Goal: Browse casually: Explore the website without a specific task or goal

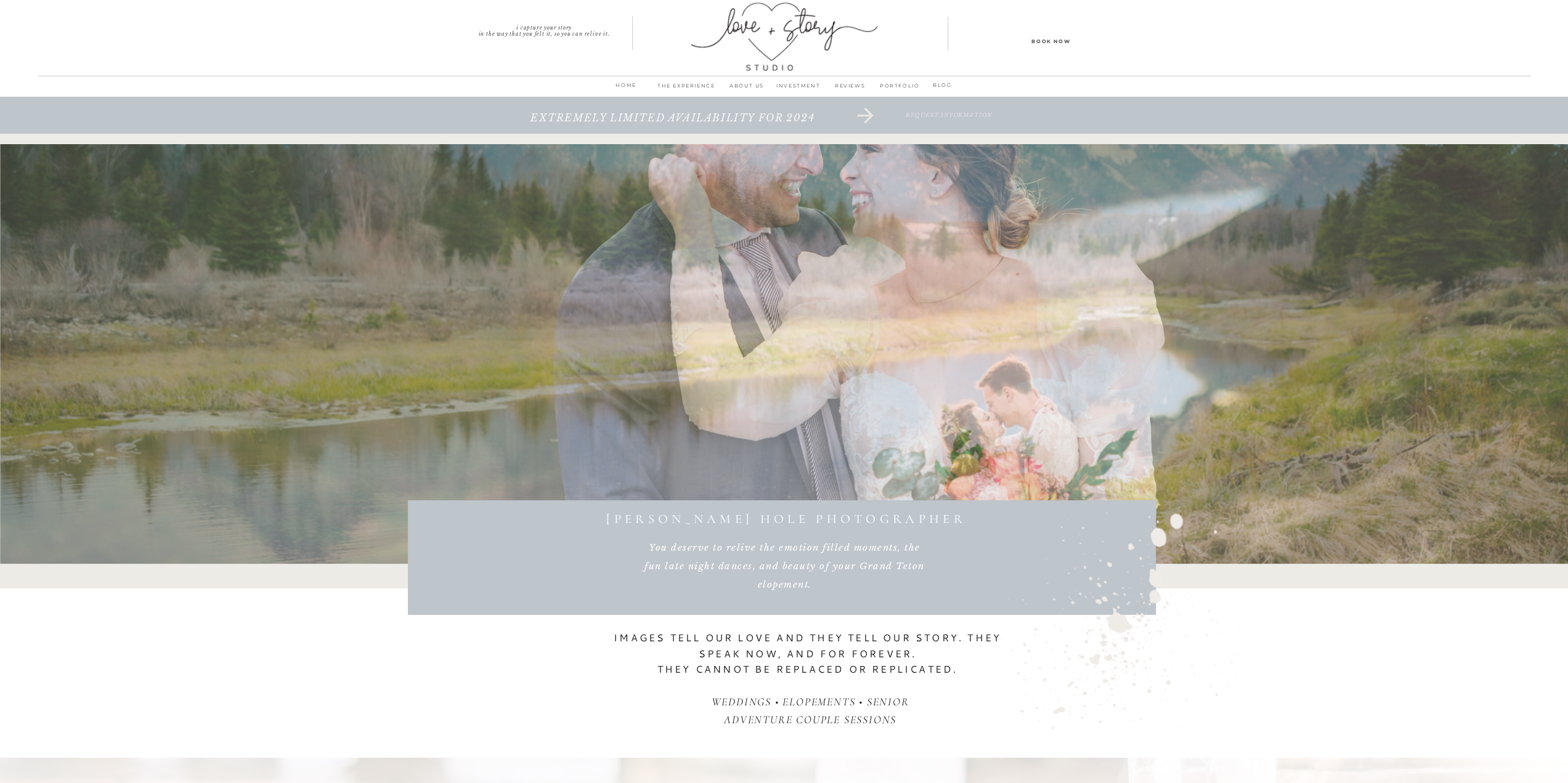
click at [691, 83] on p "THE EXPERIENCE" at bounding box center [687, 89] width 70 height 17
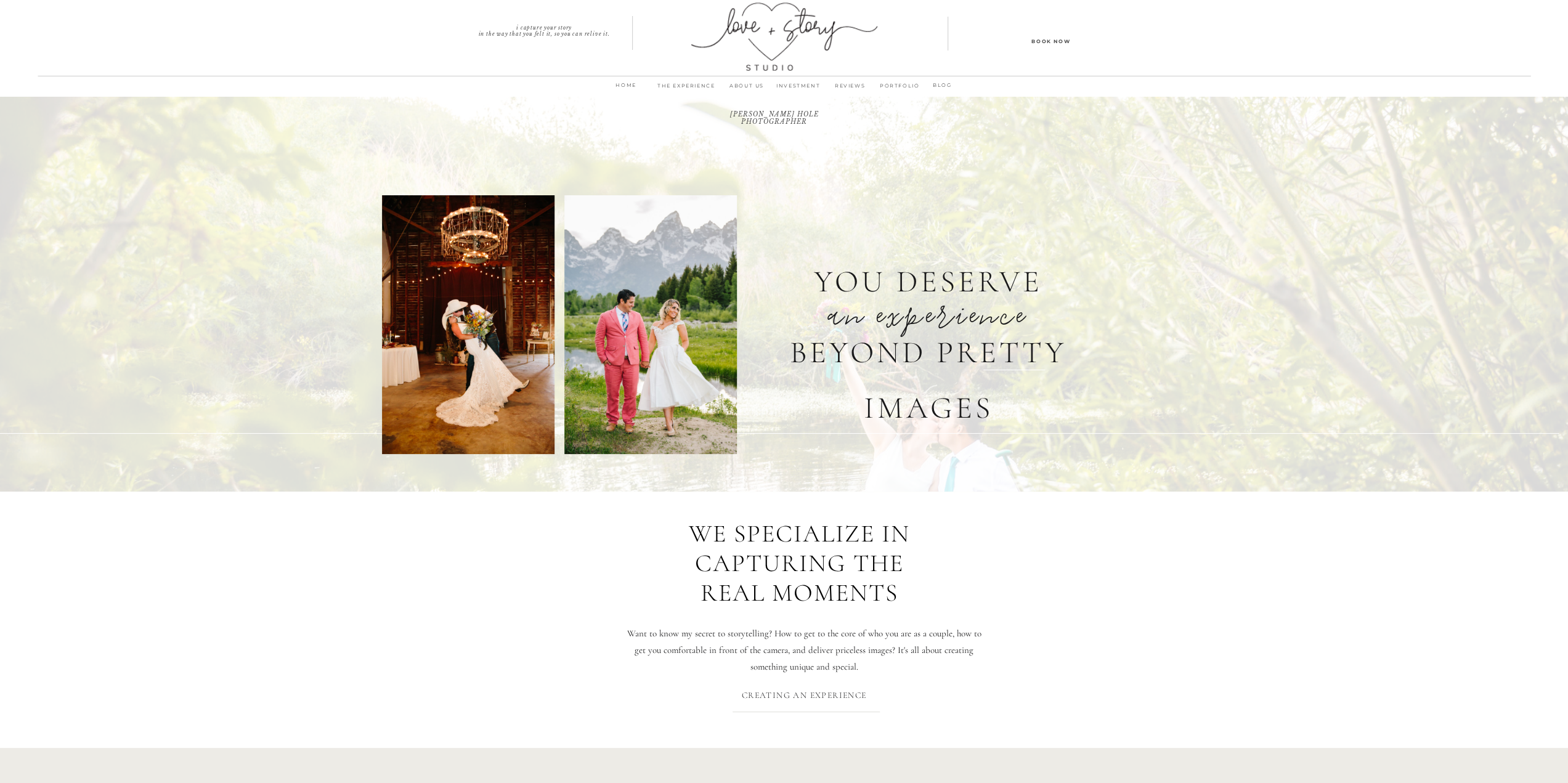
click at [887, 86] on p "PORTFOLIO" at bounding box center [899, 89] width 47 height 17
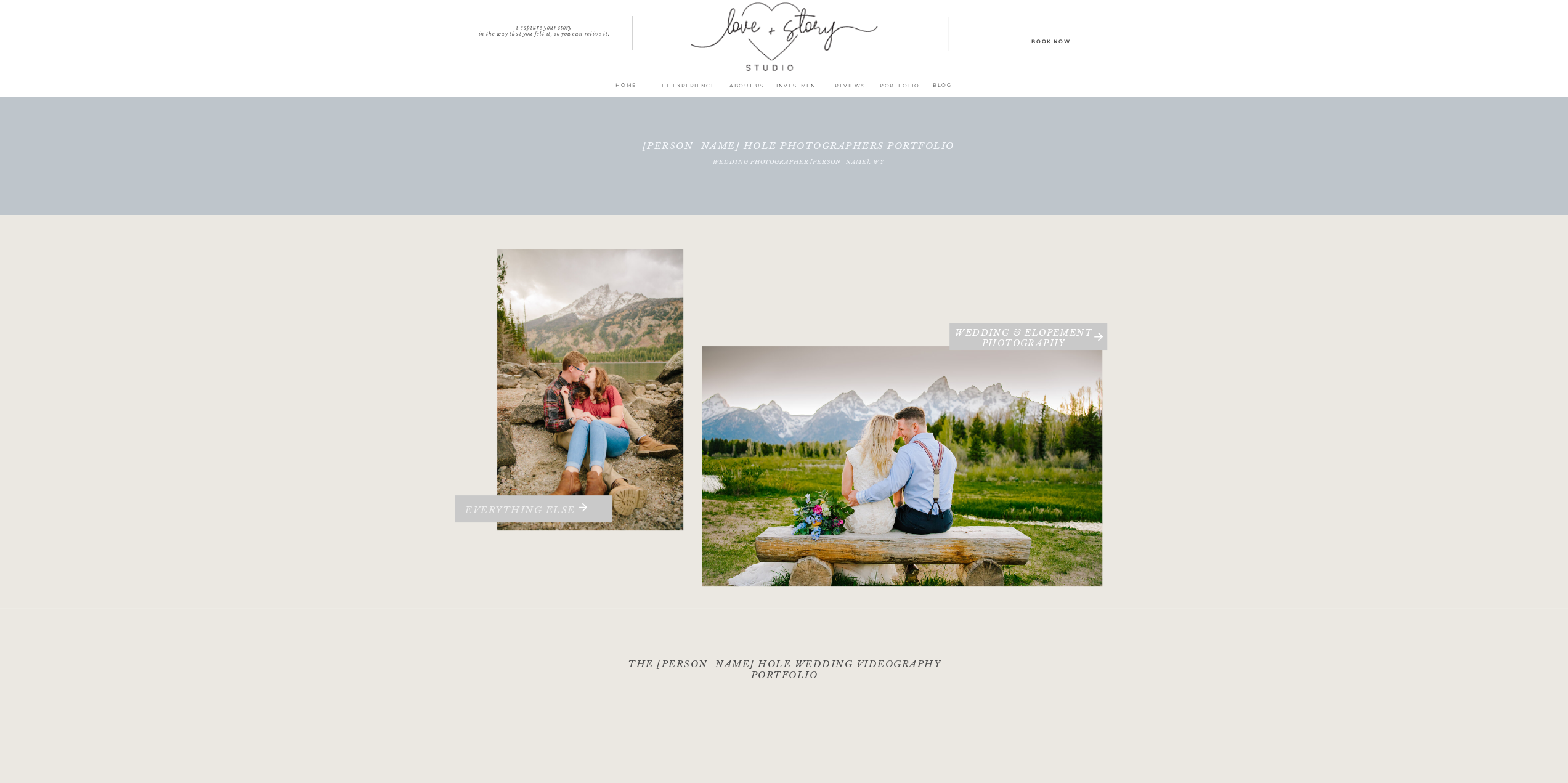
click at [527, 506] on h3 "Everything Else" at bounding box center [520, 513] width 149 height 18
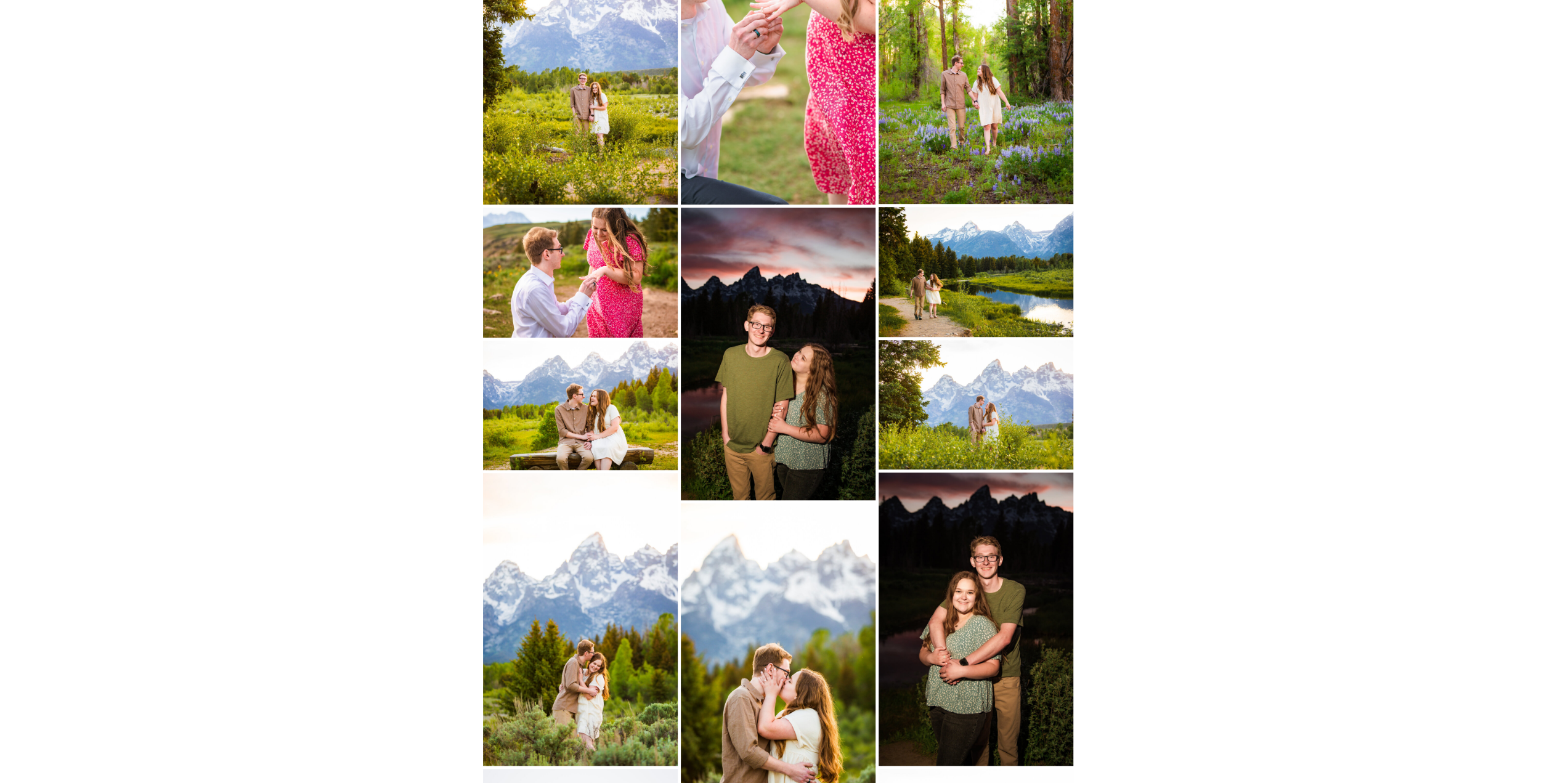
scroll to position [739, 0]
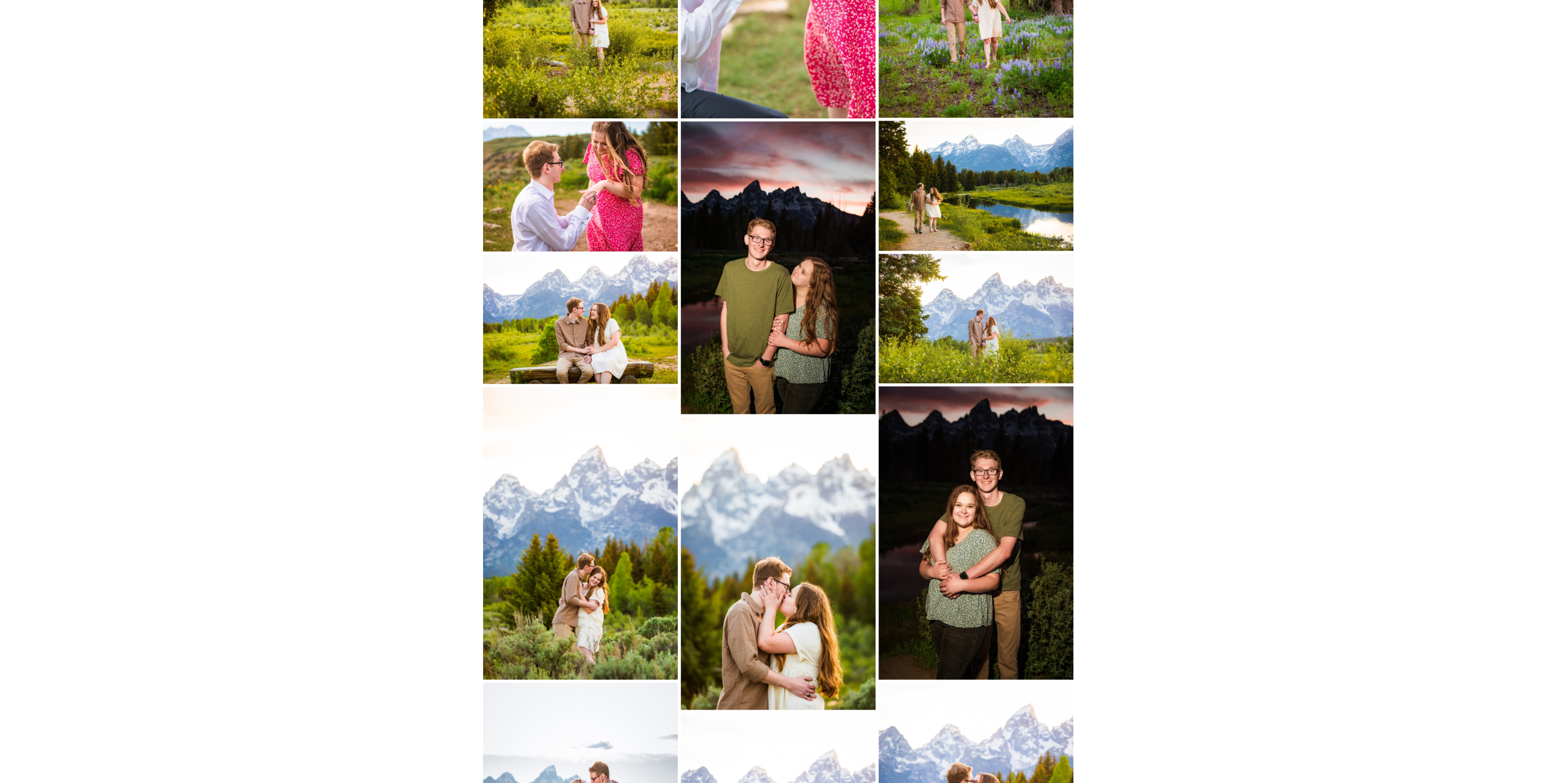
click at [946, 600] on img at bounding box center [976, 532] width 195 height 292
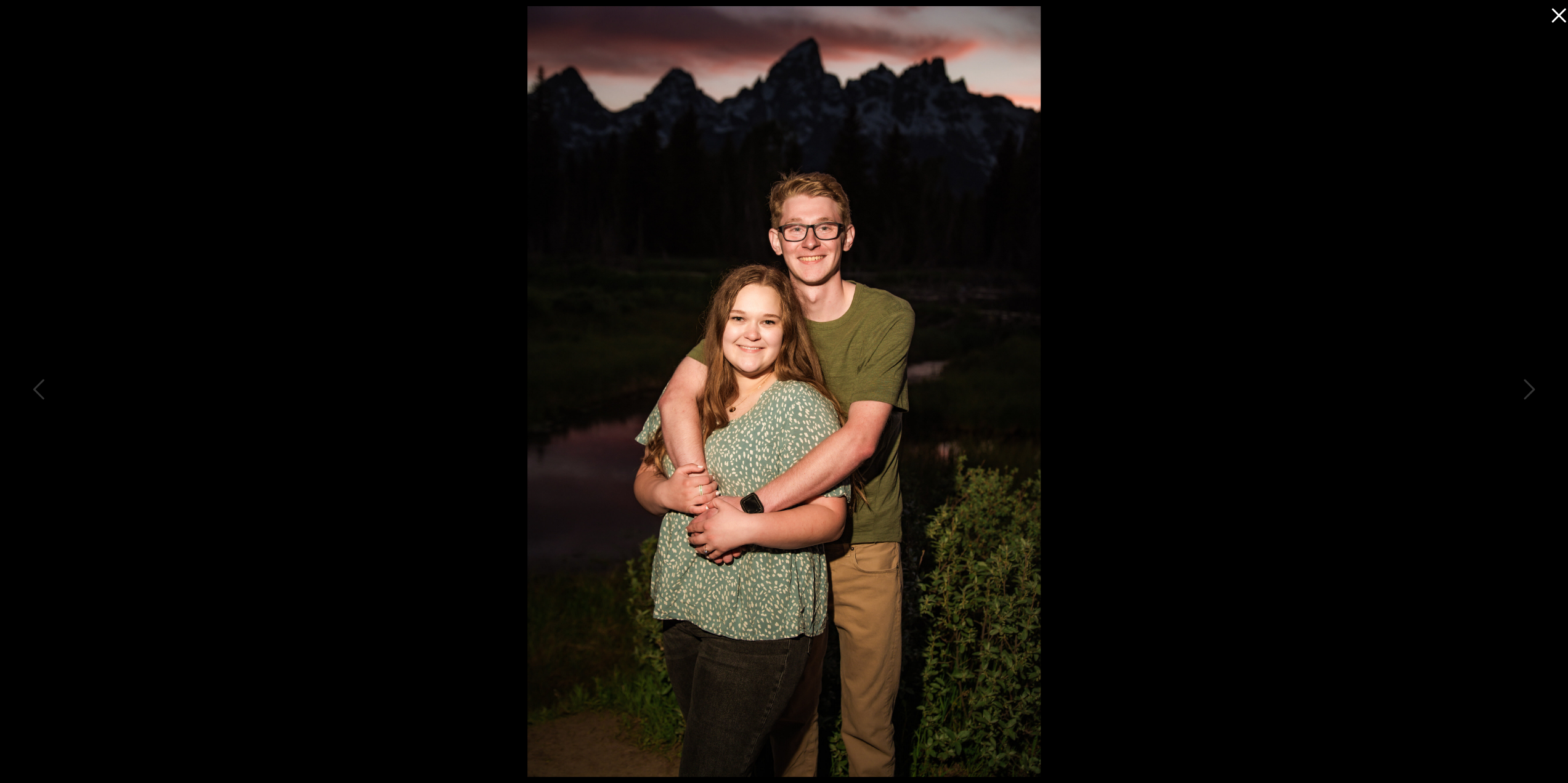
click at [1557, 13] on icon at bounding box center [1555, 12] width 25 height 25
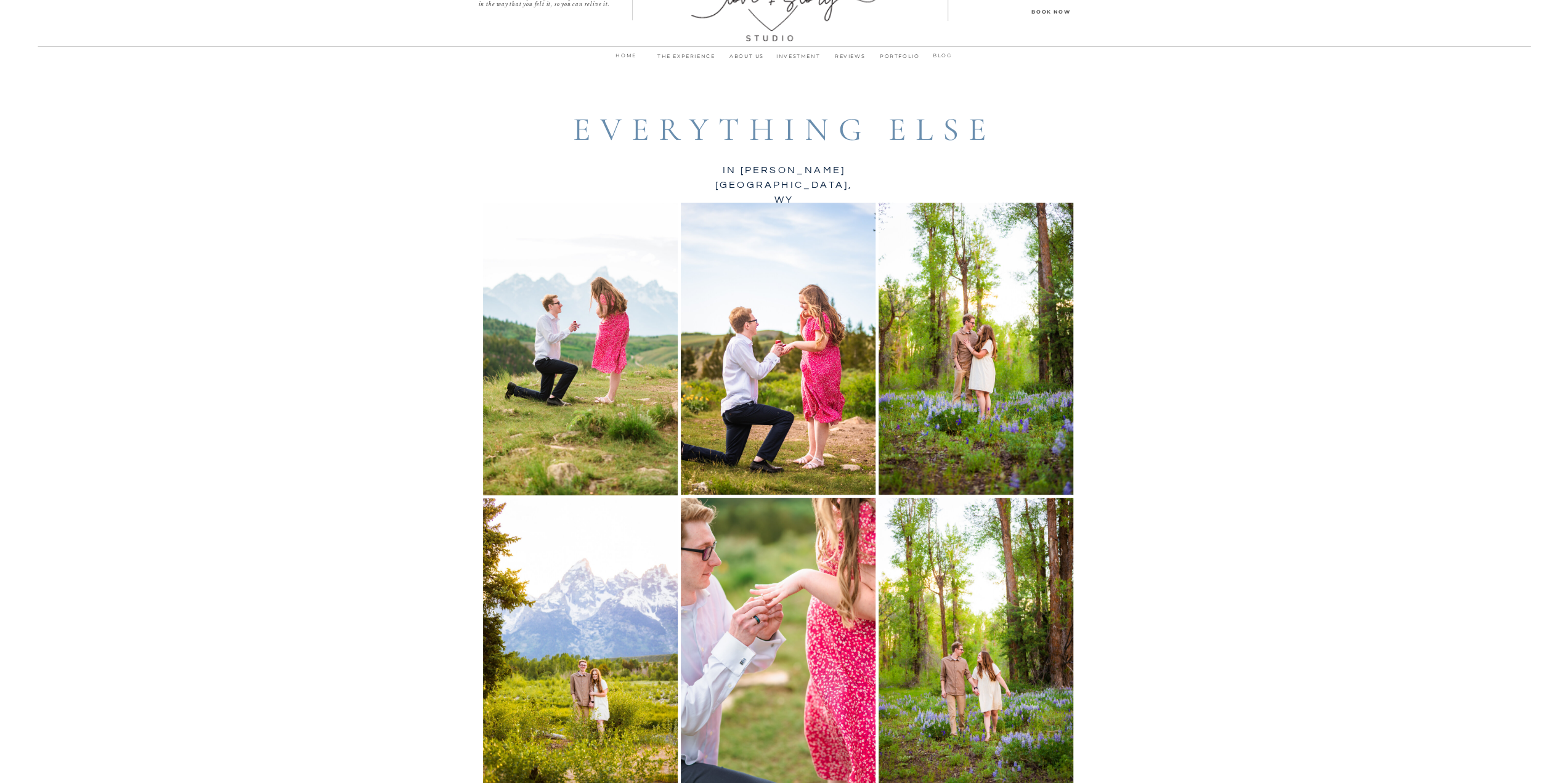
scroll to position [0, 0]
